Goal: Information Seeking & Learning: Check status

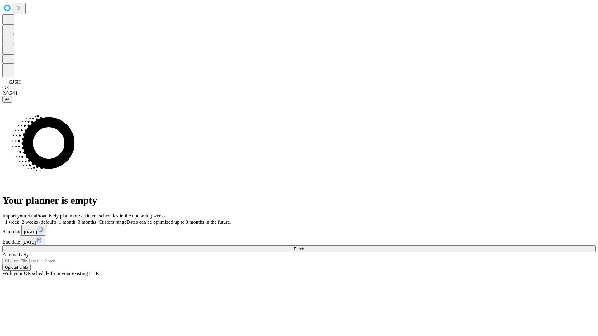
click at [304, 247] on span "Fetch" at bounding box center [299, 249] width 10 height 5
